Goal: Find specific page/section: Find specific page/section

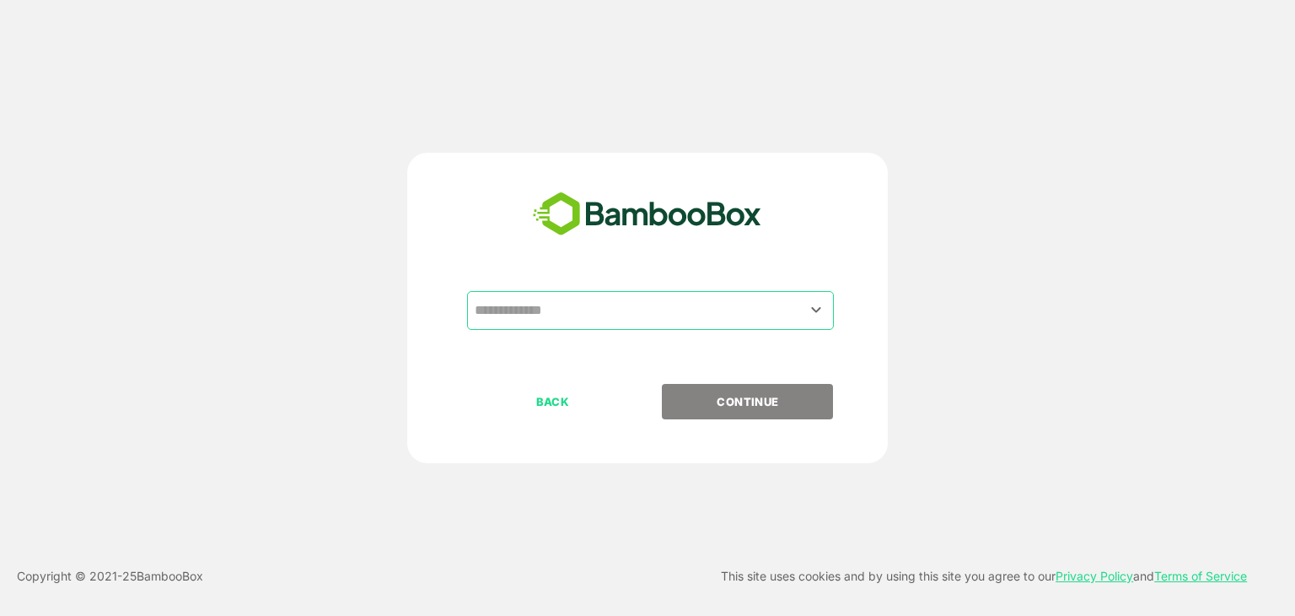
click at [724, 326] on div "​" at bounding box center [650, 310] width 367 height 39
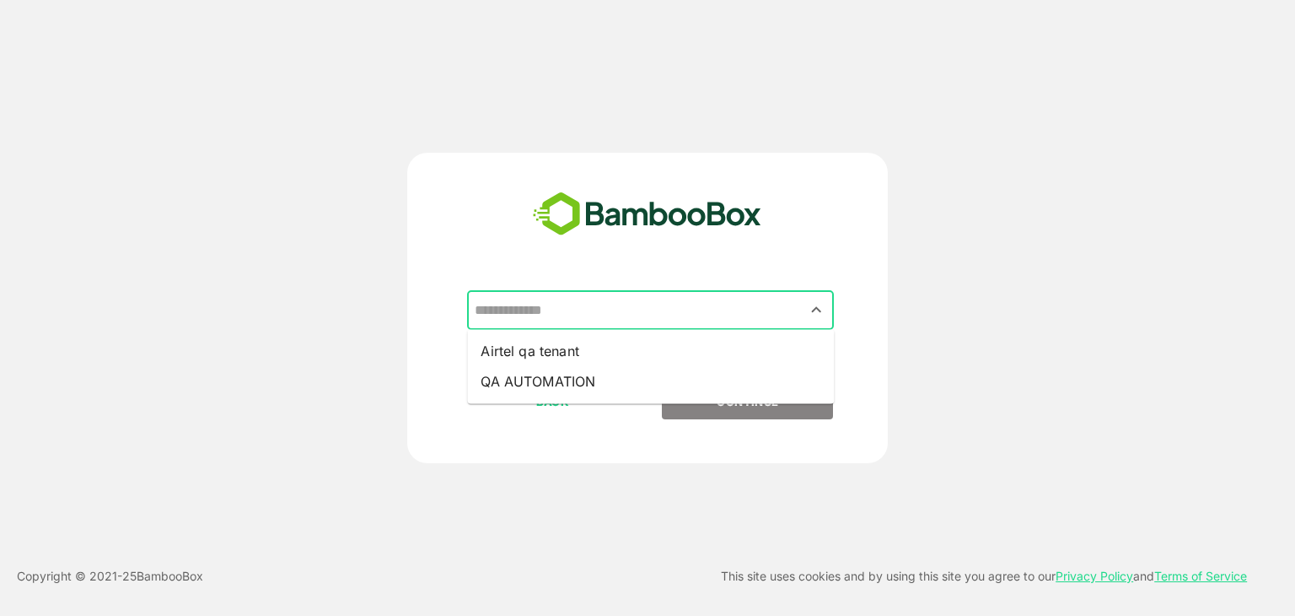
click at [724, 326] on div "​" at bounding box center [650, 310] width 367 height 39
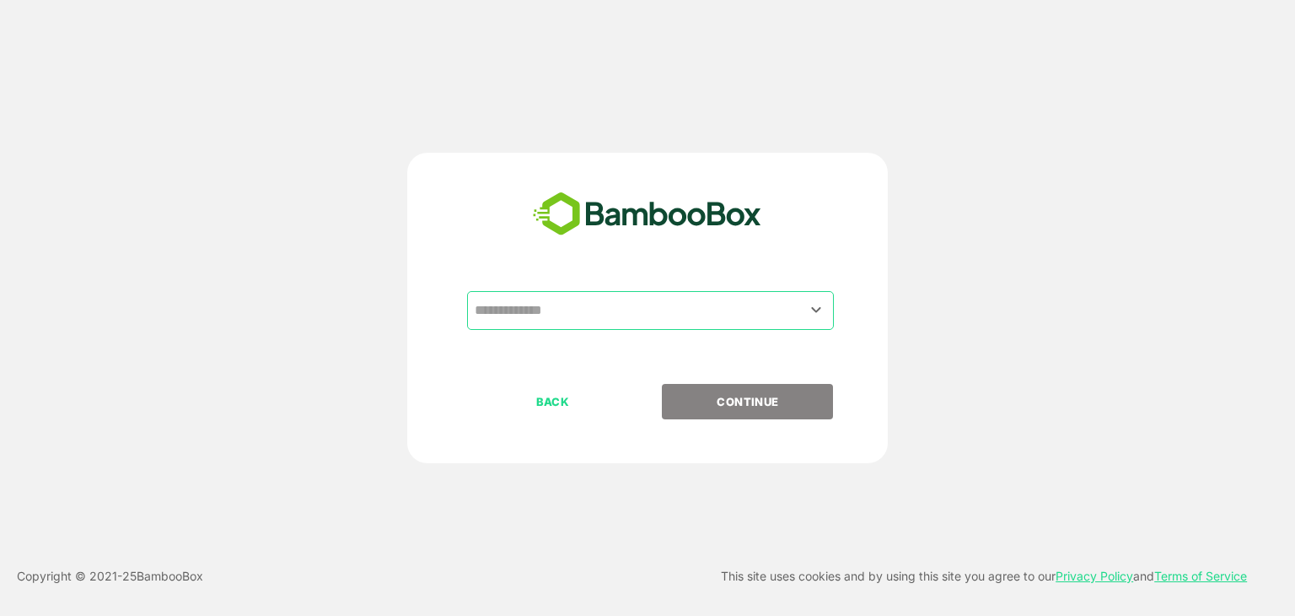
drag, startPoint x: 726, startPoint y: 331, endPoint x: 726, endPoint y: 320, distance: 11.0
click at [726, 320] on div "​" at bounding box center [648, 337] width 420 height 93
click at [726, 320] on input "text" at bounding box center [651, 310] width 360 height 32
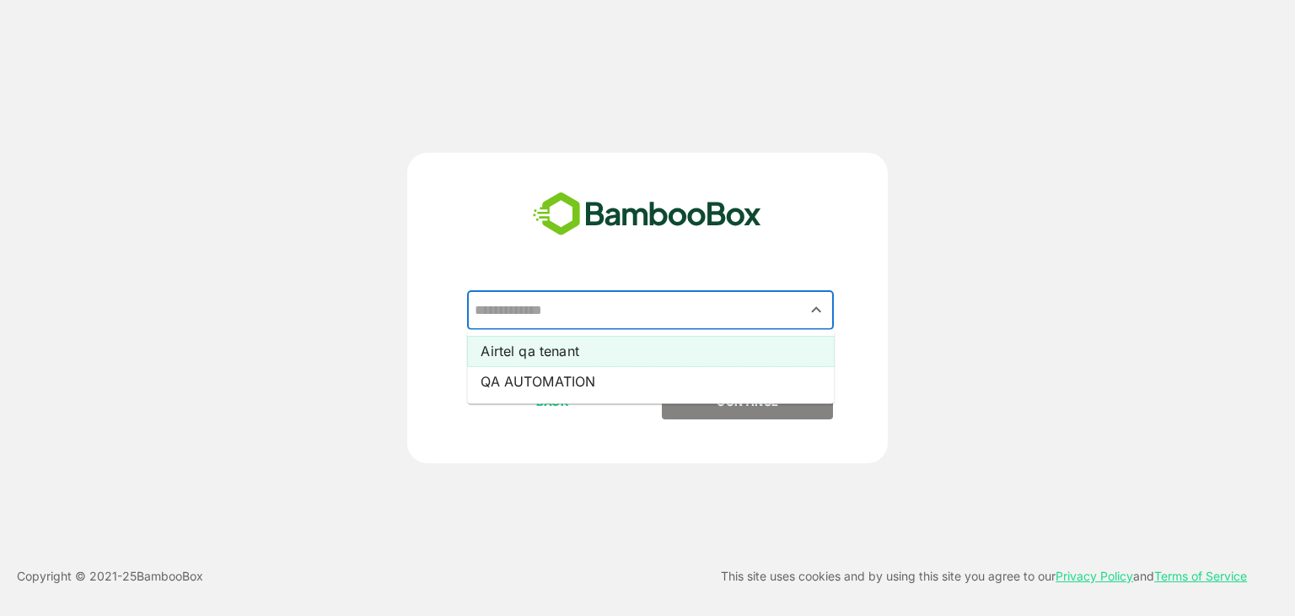
click at [734, 352] on li "Airtel qa tenant" at bounding box center [650, 351] width 367 height 30
type input "**********"
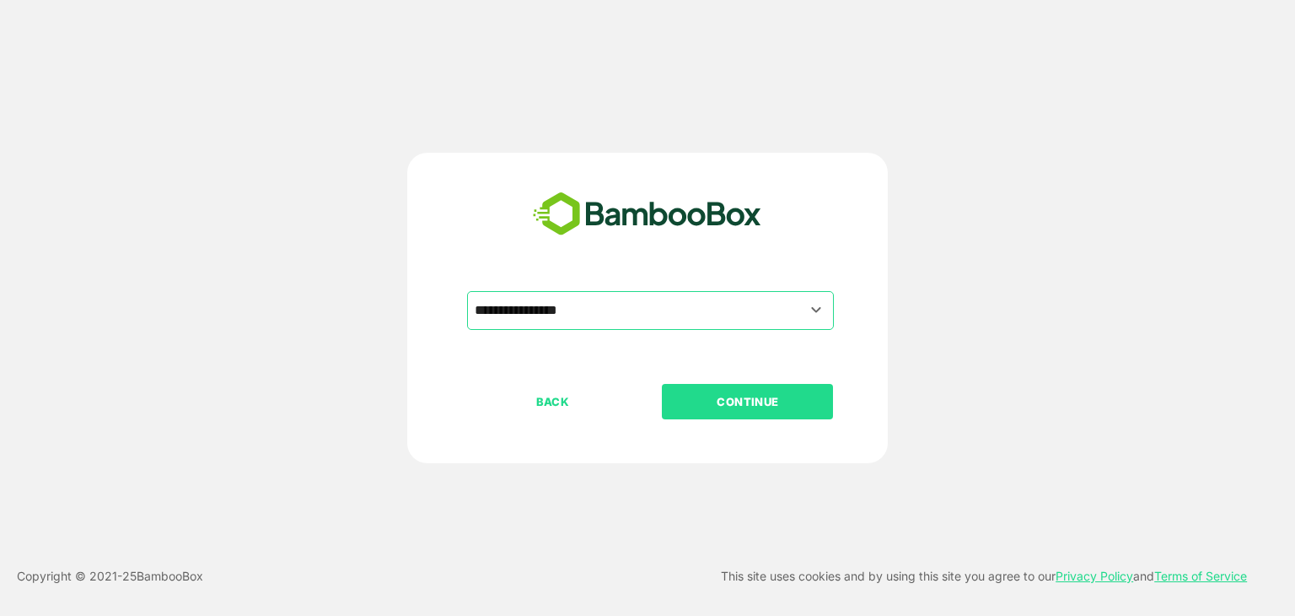
click at [739, 393] on p "CONTINUE" at bounding box center [748, 401] width 169 height 19
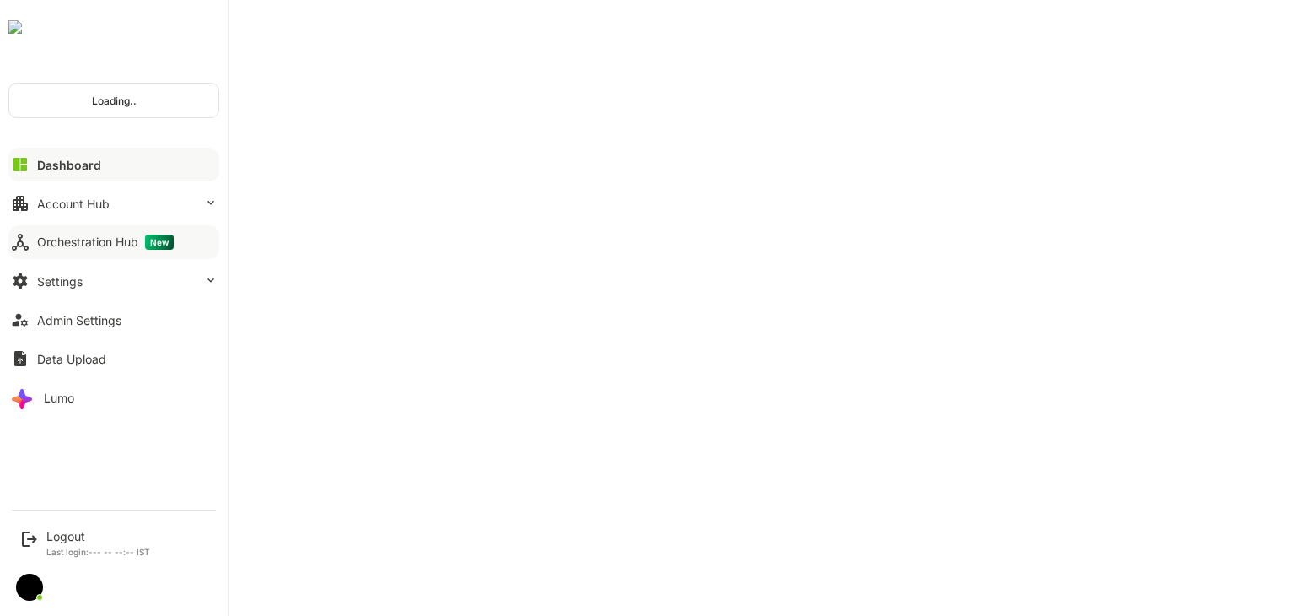
click at [132, 234] on div "Orchestration Hub New" at bounding box center [105, 241] width 137 height 15
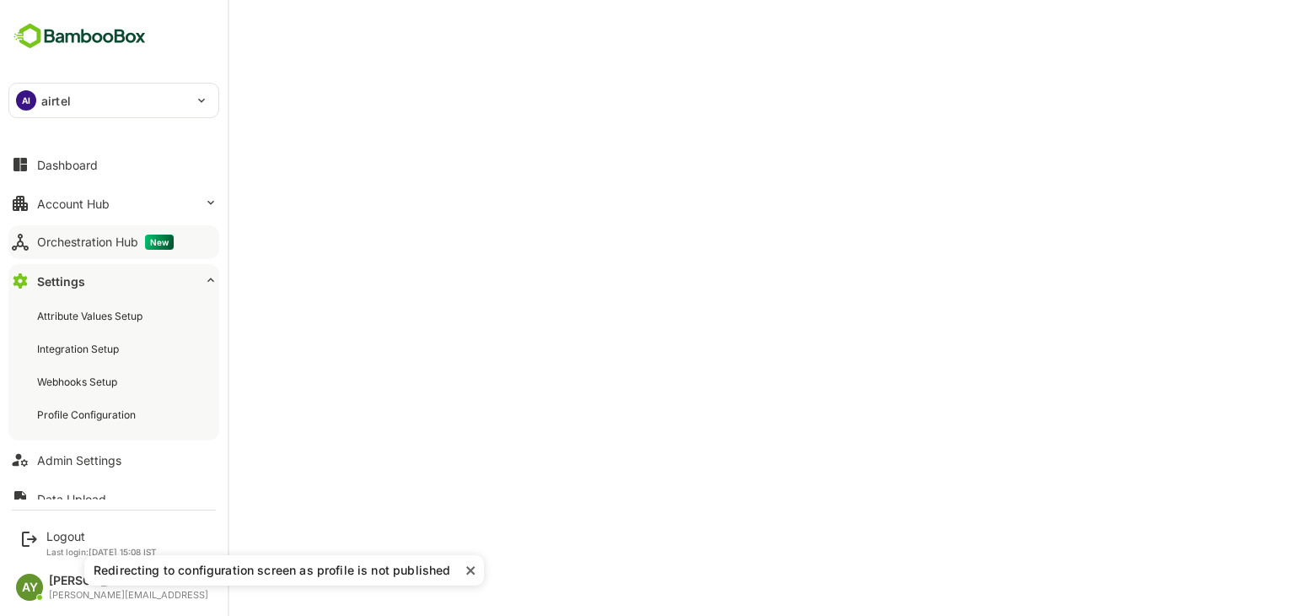
click at [51, 234] on div "Orchestration Hub New" at bounding box center [105, 241] width 137 height 15
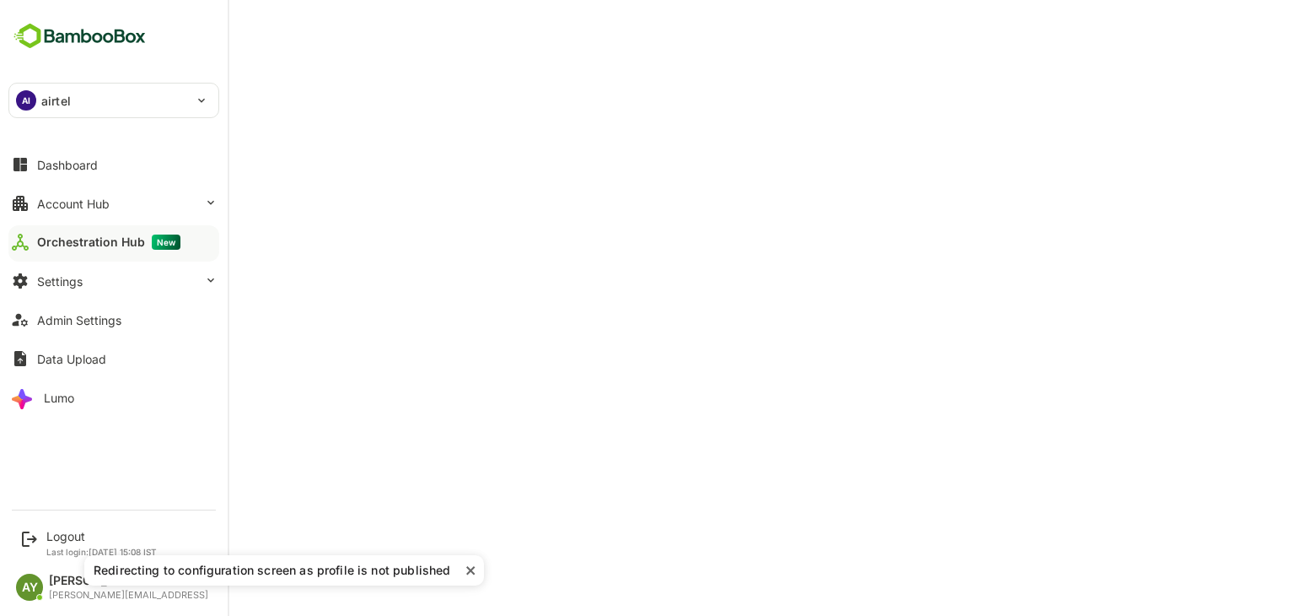
click at [51, 234] on div "Orchestration Hub New" at bounding box center [108, 241] width 143 height 15
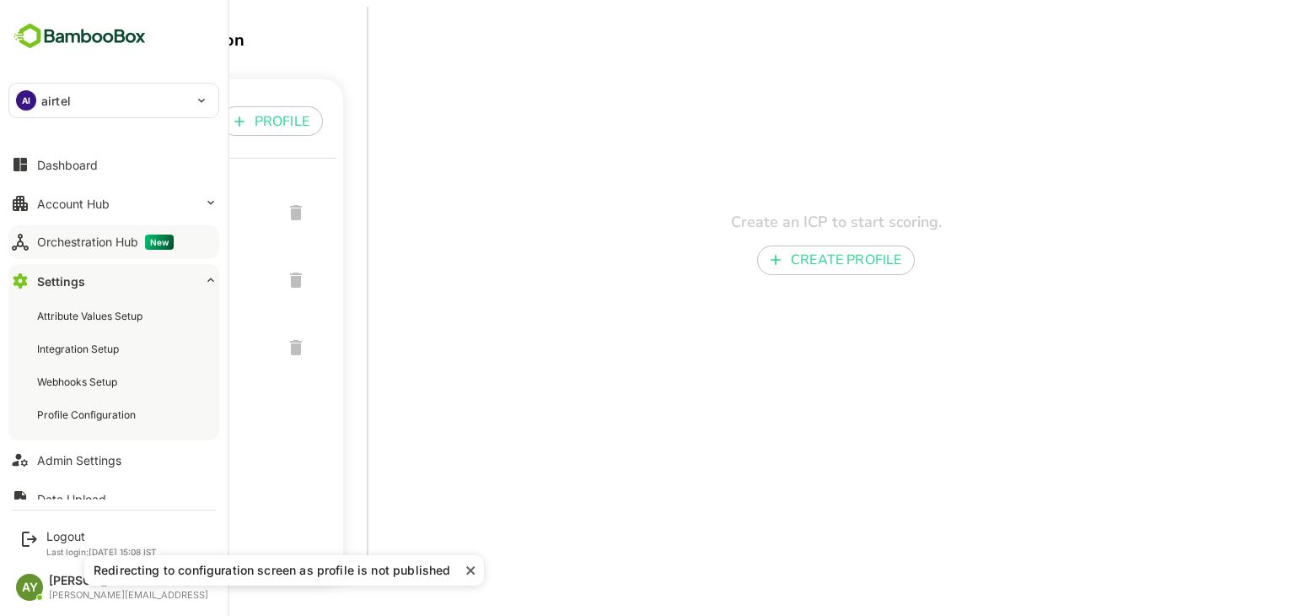
click at [51, 240] on div "Orchestration Hub New" at bounding box center [105, 241] width 137 height 15
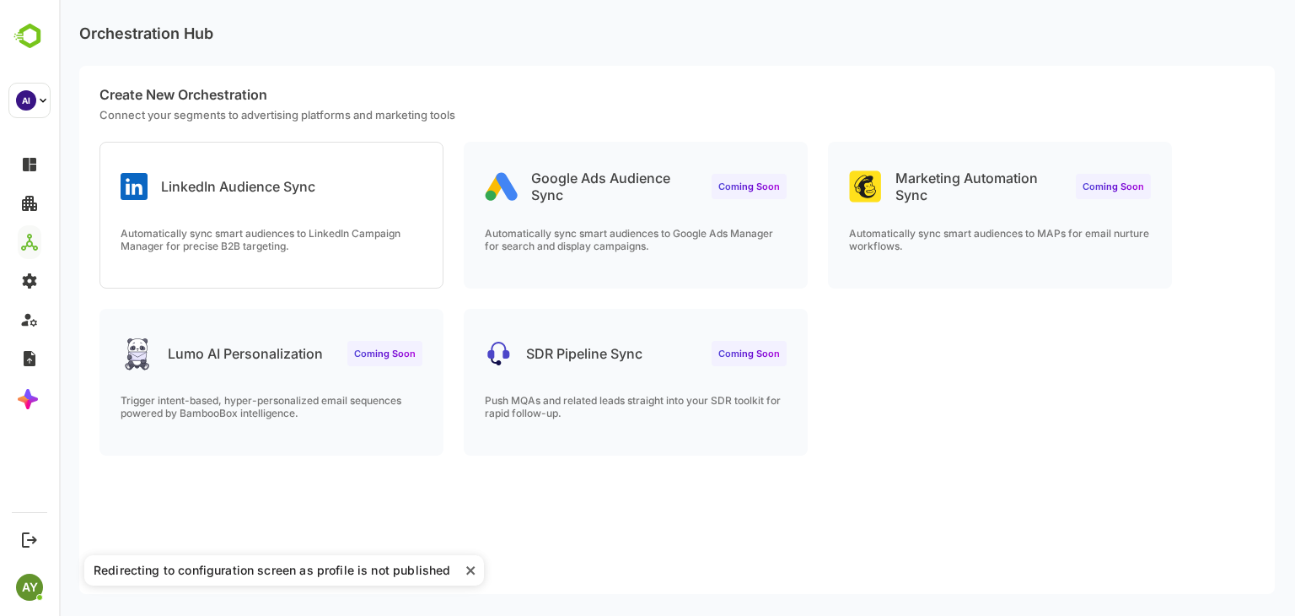
click at [283, 250] on p "Automatically sync smart audiences to LinkedIn Campaign Manager for precise B2B…" at bounding box center [272, 239] width 302 height 25
